Goal: Information Seeking & Learning: Find specific fact

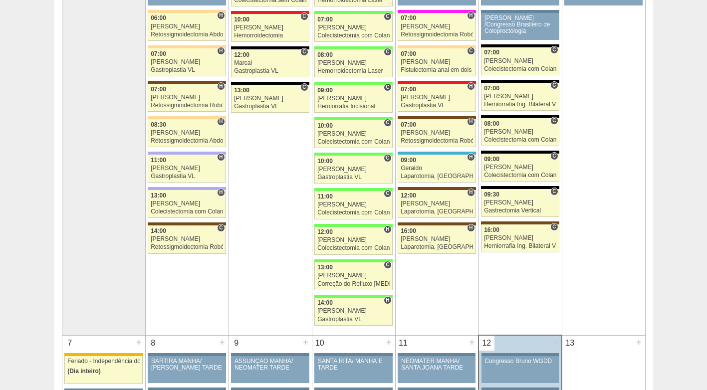
scroll to position [0, 0]
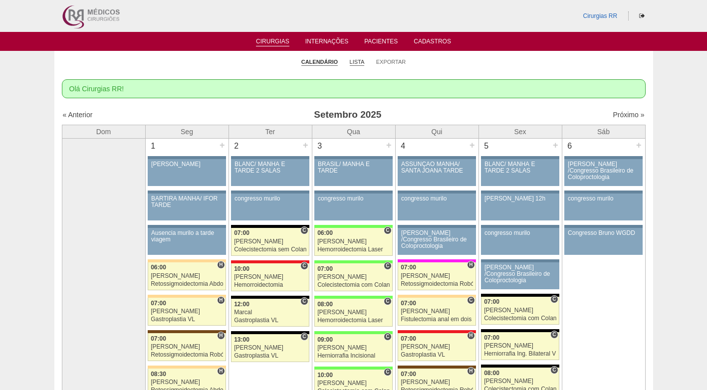
click at [358, 62] on link "Lista" at bounding box center [357, 61] width 15 height 7
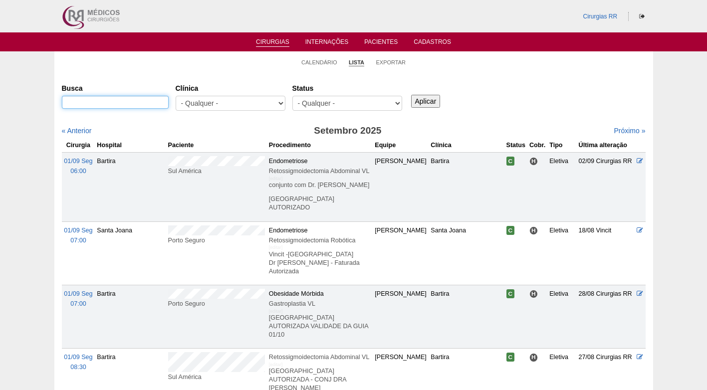
click at [117, 99] on input "Busca" at bounding box center [115, 102] width 107 height 13
paste input "Dayane Gomes de Oliveira"
type input "Dayane Gomes de Oliveira"
click at [411, 95] on input "Aplicar" at bounding box center [425, 101] width 29 height 13
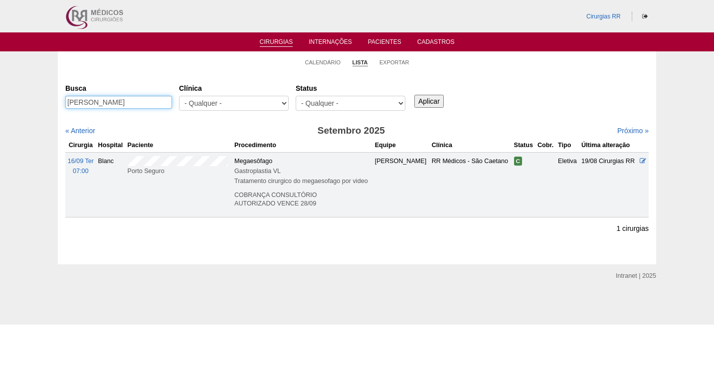
drag, startPoint x: 156, startPoint y: 106, endPoint x: 3, endPoint y: 121, distance: 153.8
click at [3, 121] on div "Calendário Lista Exportar Cirurgias Busca Dayane Gomes de Oliveira Clínica - Qu…" at bounding box center [357, 157] width 714 height 213
click at [312, 65] on link "Calendário" at bounding box center [323, 62] width 36 height 7
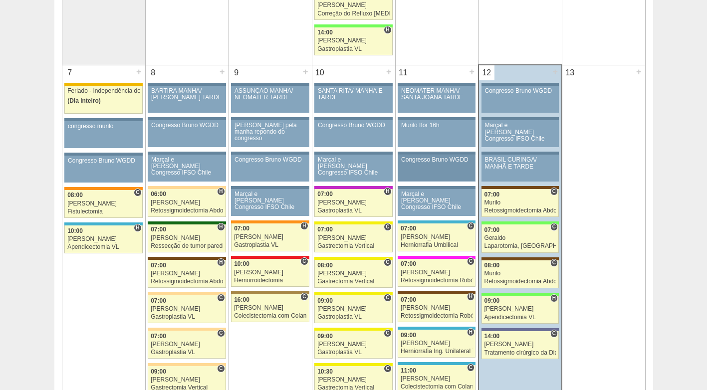
scroll to position [499, 0]
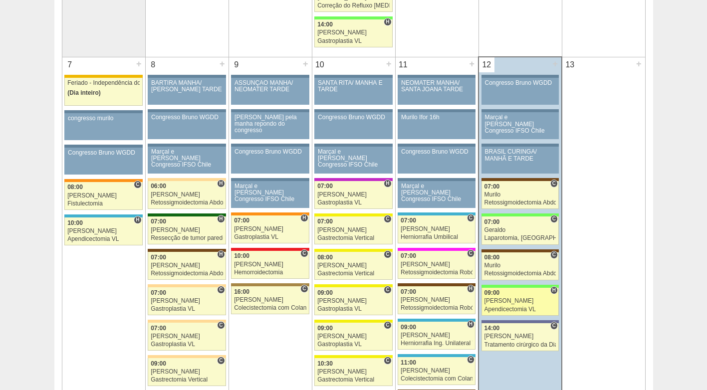
click at [529, 309] on div "Apendicectomia VL" at bounding box center [520, 309] width 72 height 6
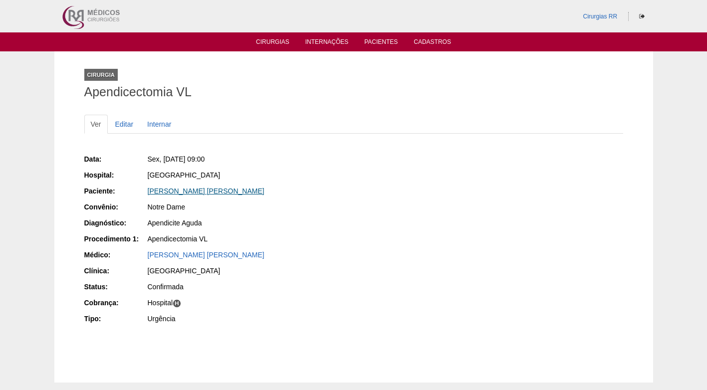
click at [196, 192] on link "Gustavo da Costa Souza" at bounding box center [206, 191] width 117 height 8
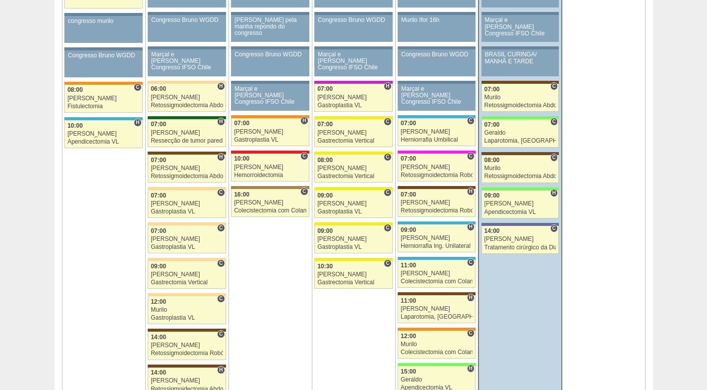
scroll to position [549, 0]
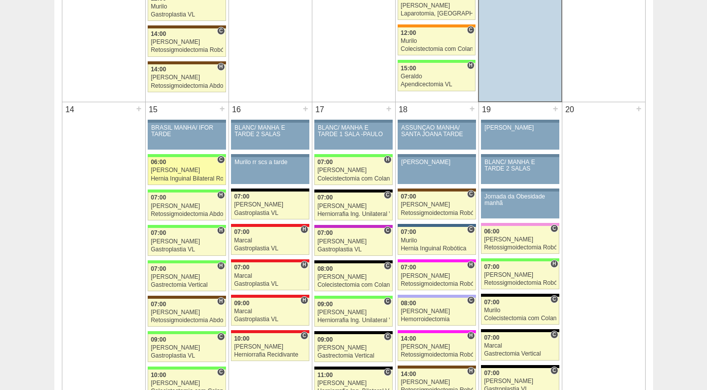
scroll to position [898, 0]
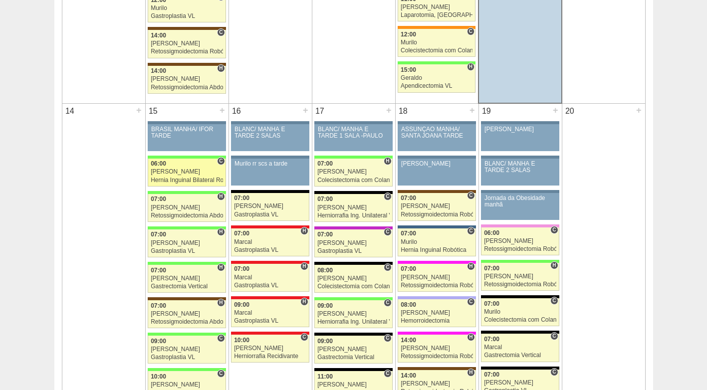
click at [174, 167] on div "06:00" at bounding box center [187, 164] width 72 height 6
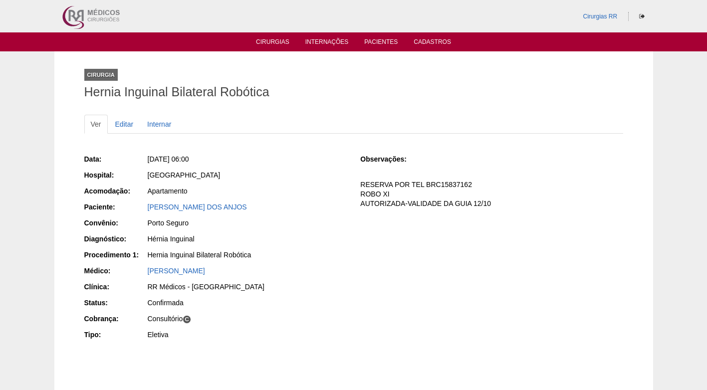
click at [270, 186] on div "Apartamento" at bounding box center [247, 191] width 199 height 10
click at [215, 206] on link "[PERSON_NAME] DOS ANJOS" at bounding box center [197, 207] width 99 height 8
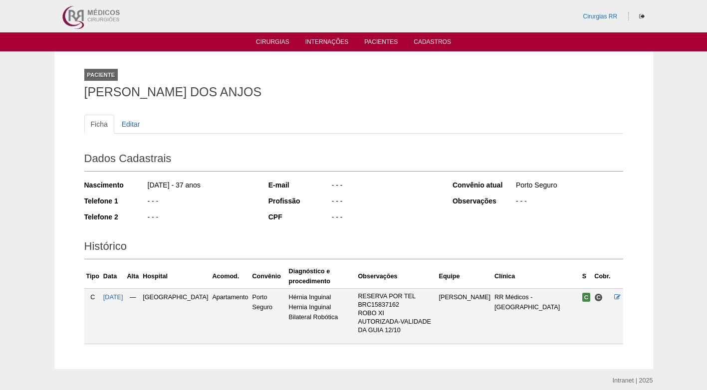
click at [176, 200] on div "- - -" at bounding box center [201, 202] width 108 height 12
drag, startPoint x: 244, startPoint y: 87, endPoint x: 74, endPoint y: 97, distance: 170.8
click at [74, 97] on div "Paciente [PERSON_NAME] DOS ANJOS Ficha Editar Dados Cadastrais Nascimento [DATE…" at bounding box center [353, 210] width 598 height 318
copy h1 "[PERSON_NAME] DOS ANJOS"
drag, startPoint x: 320, startPoint y: 106, endPoint x: 309, endPoint y: 98, distance: 12.9
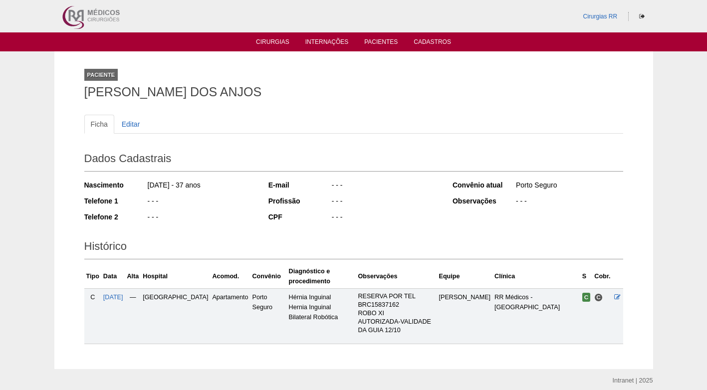
click at [314, 101] on div "Paciente LUCAS COSTA DOS ANJOS Ficha Editar Dados Cadastrais Nascimento 29/03/1…" at bounding box center [354, 210] width 554 height 318
click at [274, 36] on ul "Cirurgias Internações Pacientes Cadastros" at bounding box center [353, 41] width 707 height 19
click at [280, 42] on link "Cirurgias" at bounding box center [272, 42] width 33 height 8
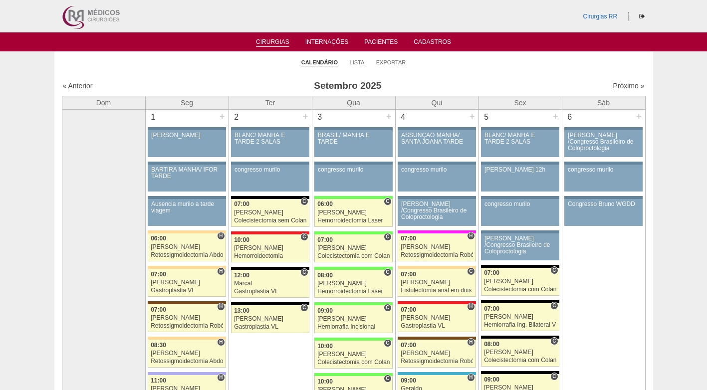
click at [357, 57] on li "Lista" at bounding box center [357, 62] width 15 height 14
click at [357, 60] on link "Lista" at bounding box center [357, 62] width 15 height 7
